Goal: Task Accomplishment & Management: Manage account settings

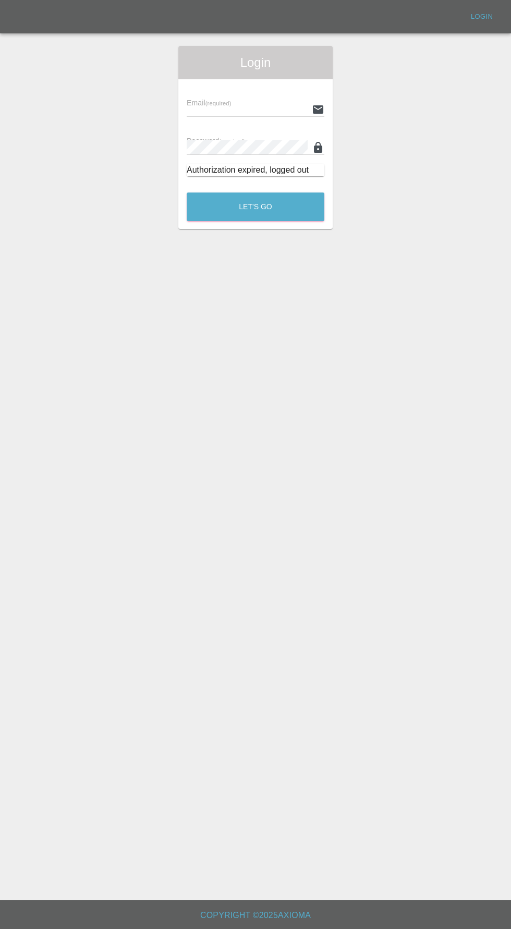
click at [242, 109] on input "text" at bounding box center [247, 109] width 121 height 15
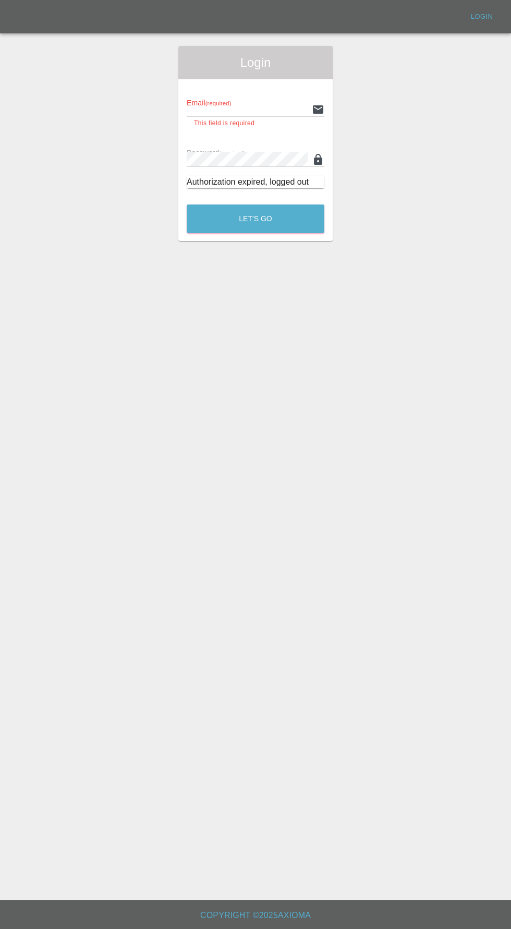
type input "[EMAIL_ADDRESS][DOMAIN_NAME]"
click at [187, 204] on button "Let's Go" at bounding box center [256, 218] width 138 height 29
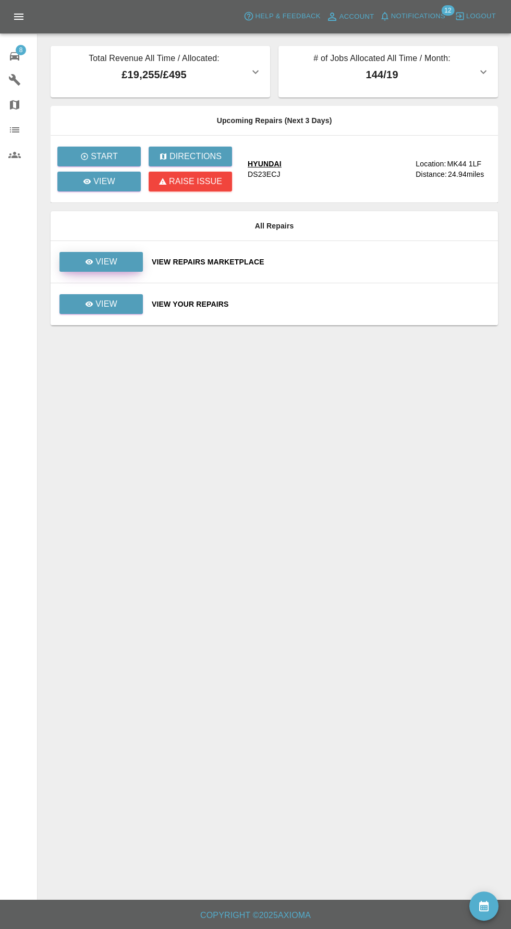
click at [107, 266] on p "View" at bounding box center [106, 261] width 22 height 13
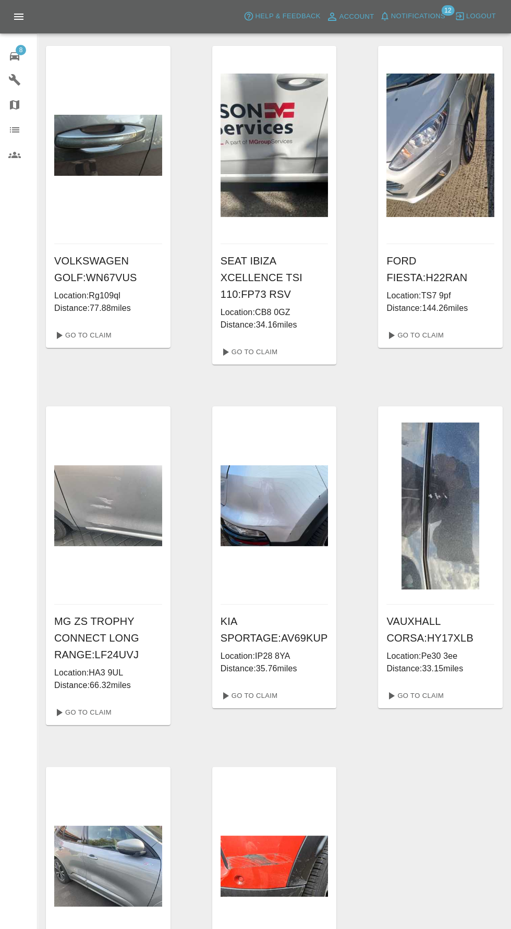
click at [20, 49] on span "8" at bounding box center [21, 50] width 10 height 10
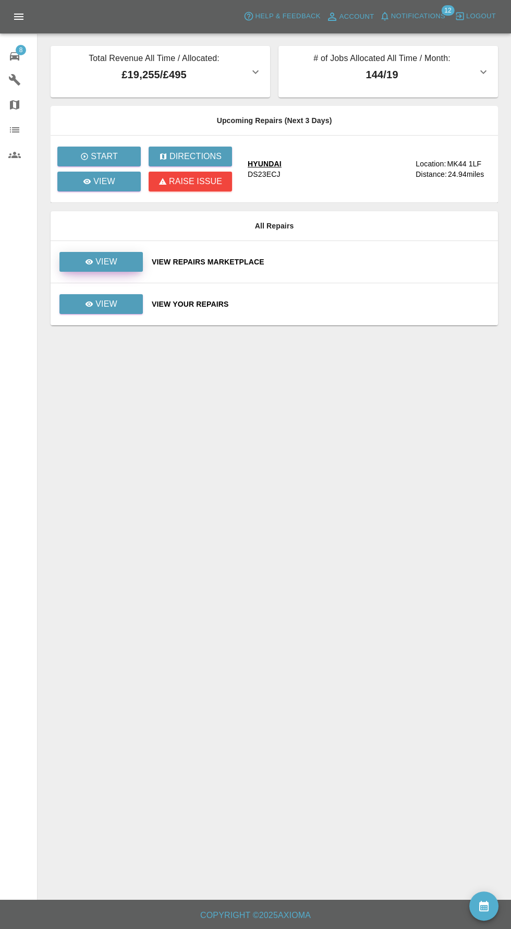
click at [113, 262] on p "View" at bounding box center [106, 261] width 22 height 13
click at [113, 298] on p "View" at bounding box center [106, 304] width 22 height 13
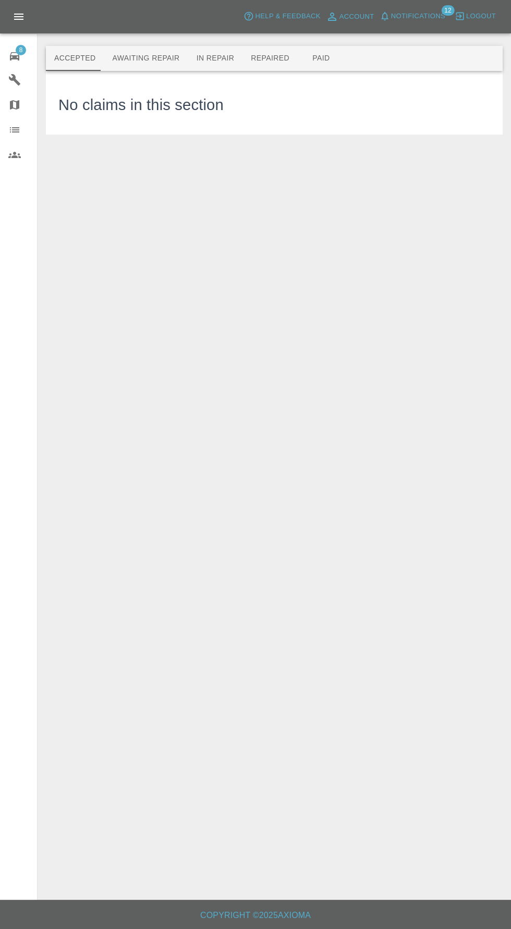
click at [144, 58] on button "Awaiting Repair" at bounding box center [146, 58] width 84 height 25
